Goal: Register for event/course

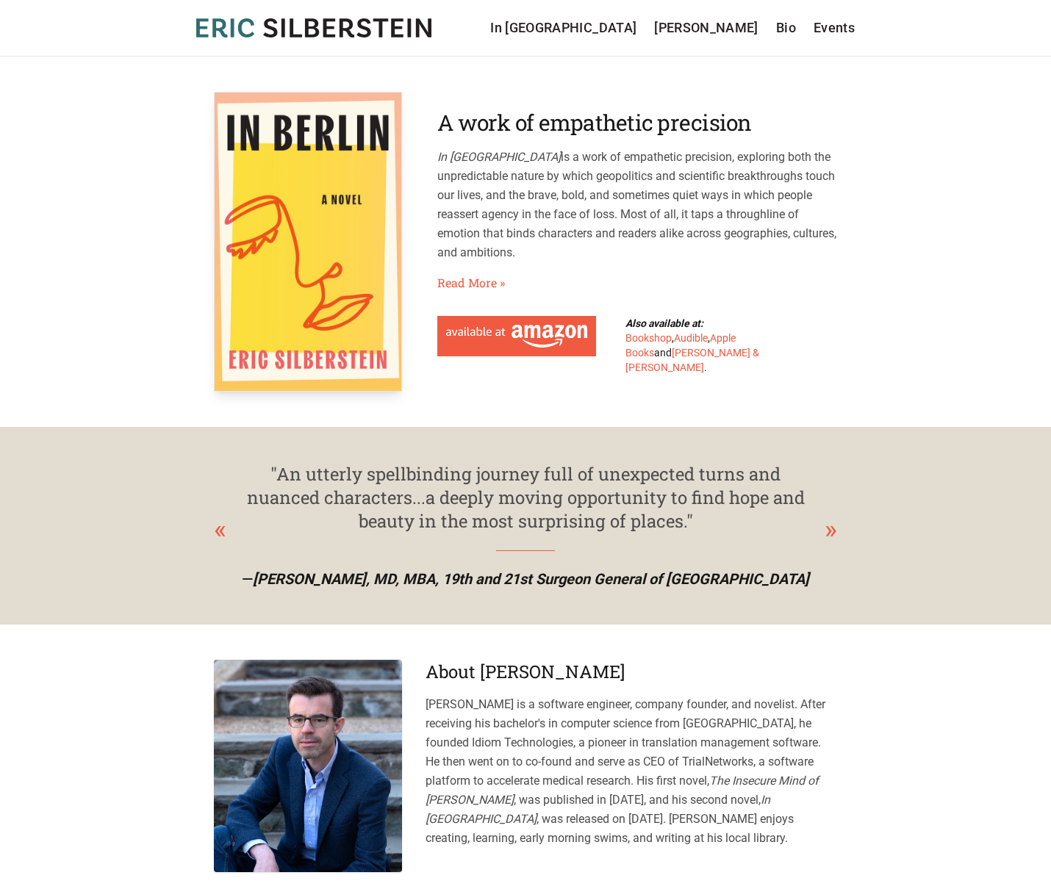
click at [860, 35] on header "[PERSON_NAME] In [GEOGRAPHIC_DATA] [PERSON_NAME] Bio Events In [GEOGRAPHIC_DATA…" at bounding box center [525, 28] width 1051 height 57
click at [847, 29] on link "Events" at bounding box center [833, 28] width 41 height 21
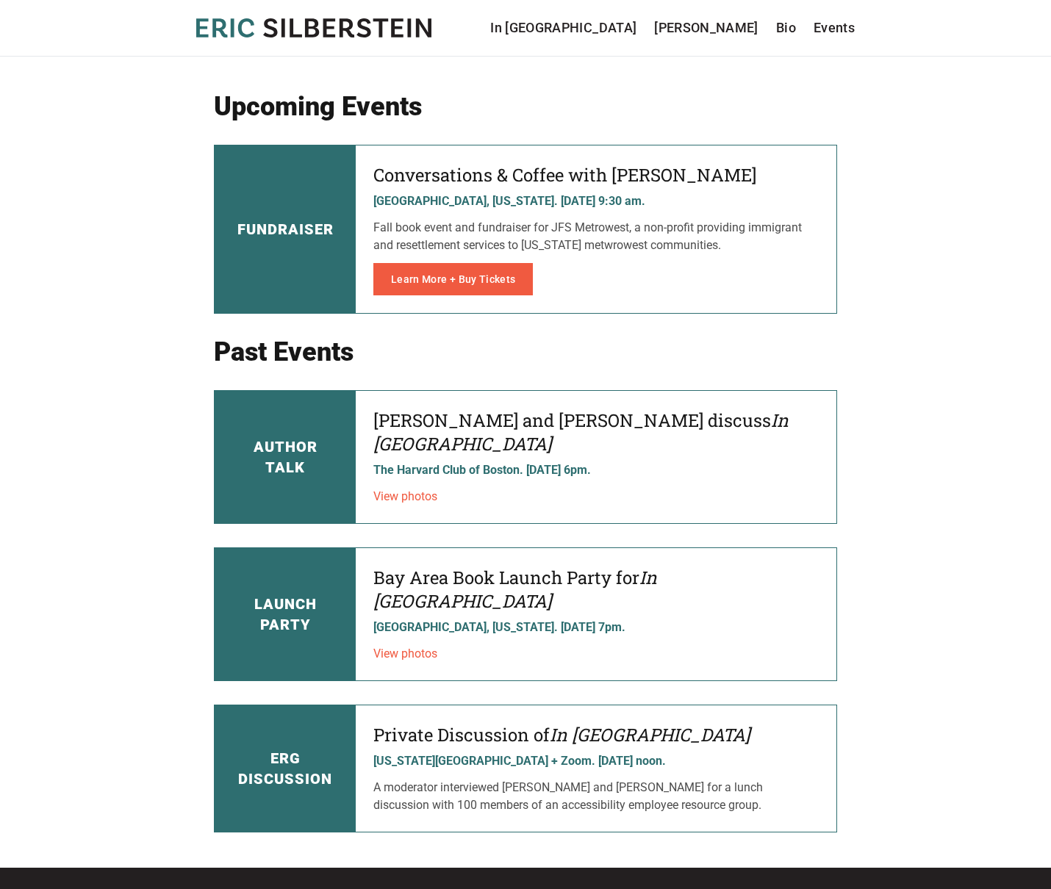
drag, startPoint x: 752, startPoint y: 246, endPoint x: 370, endPoint y: 229, distance: 382.5
click at [370, 229] on div "Conversations & Coffee with Eric Silberstein Needham, Massachusetts. November 5…" at bounding box center [596, 229] width 481 height 168
copy p "Fall book event and fundraiser for JFS Metrowest, a non-profit providing immigr…"
click at [981, 300] on main "Upcoming Events Fundraiser Conversations & Coffee with Eric Silberstein Needham…" at bounding box center [525, 462] width 1051 height 811
click at [137, 118] on main "Upcoming Events Fundraiser Conversations & Coffee with Eric Silberstein Needham…" at bounding box center [525, 462] width 1051 height 811
